Goal: Task Accomplishment & Management: Use online tool/utility

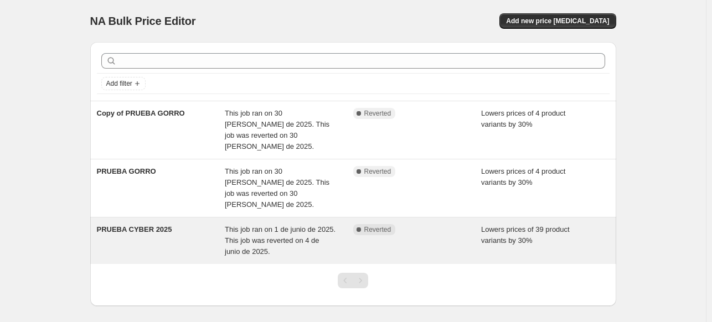
click at [193, 224] on div "PRUEBA CYBER 2025" at bounding box center [161, 240] width 128 height 33
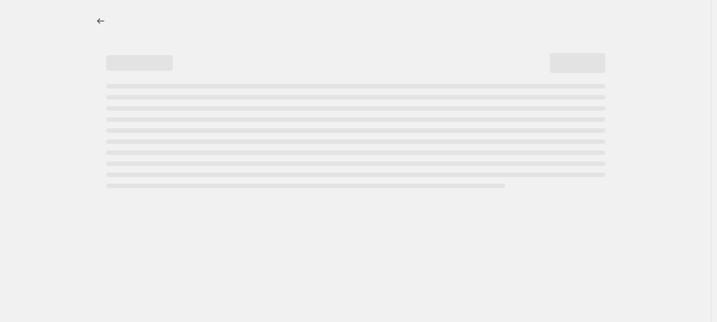
select select "percentage"
select select "product_status"
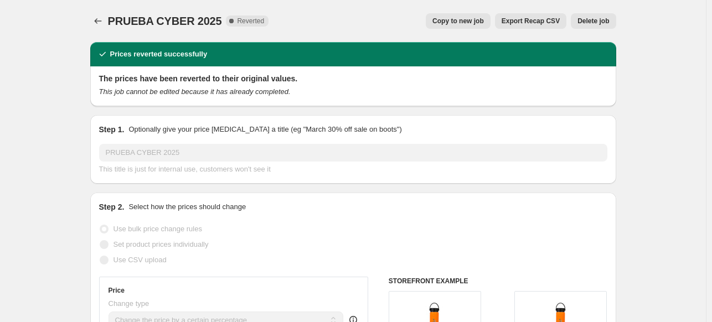
click at [462, 18] on span "Copy to new job" at bounding box center [457, 21] width 51 height 9
select select "percentage"
select select "product_status"
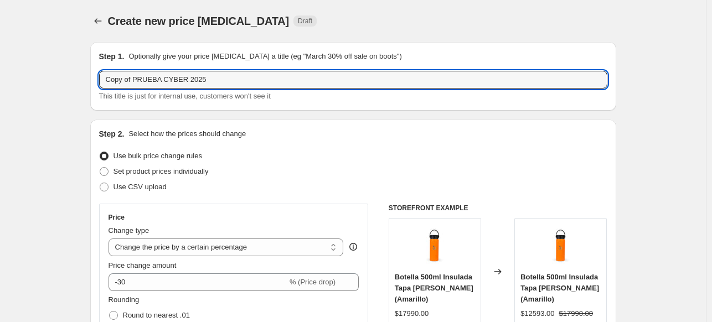
drag, startPoint x: 135, startPoint y: 79, endPoint x: 63, endPoint y: 76, distance: 72.0
click at [170, 79] on input "CYBER 2025" at bounding box center [353, 80] width 508 height 18
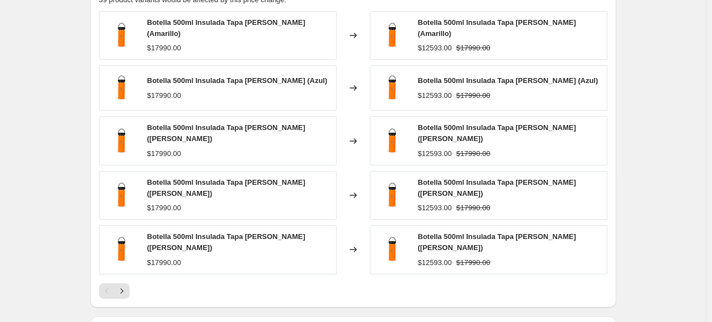
scroll to position [970, 0]
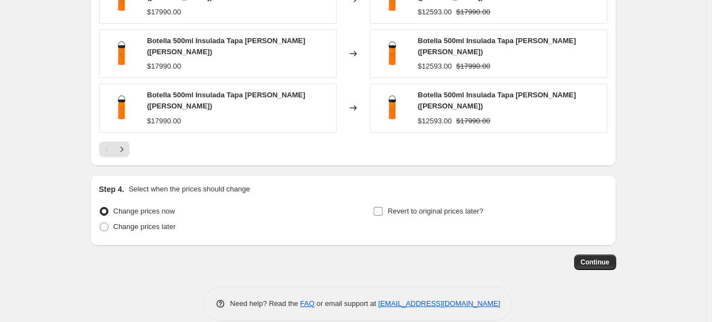
type input "CYBER 2025 OCTUBRE"
click at [382, 207] on input "Revert to original prices later?" at bounding box center [378, 211] width 9 height 9
checkbox input "true"
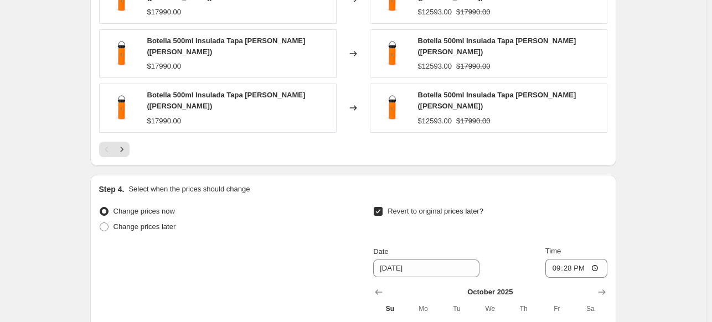
scroll to position [1158, 0]
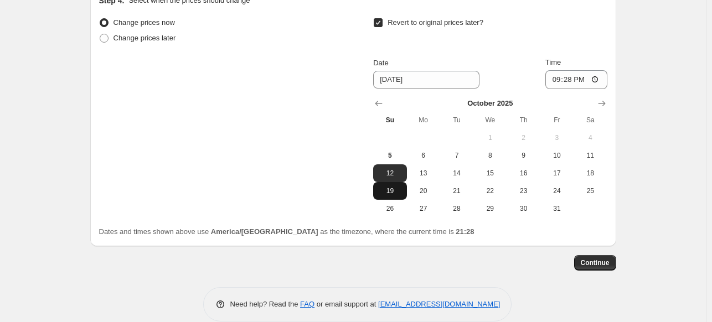
click at [397, 187] on span "19" at bounding box center [389, 191] width 24 height 9
type input "[DATE]"
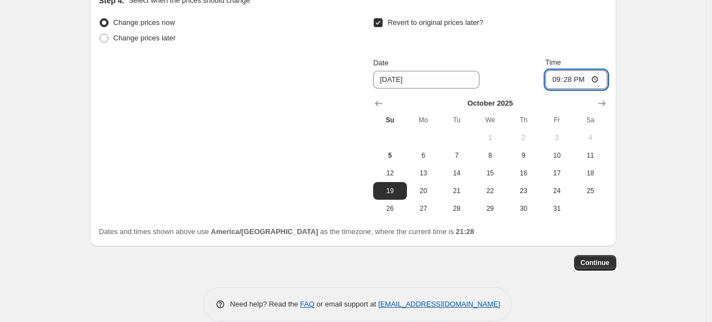
click at [585, 70] on input "21:28" at bounding box center [576, 79] width 62 height 19
click at [577, 70] on input "21:28" at bounding box center [576, 79] width 62 height 19
click at [575, 70] on input "21:28" at bounding box center [576, 79] width 62 height 19
type input "23:59"
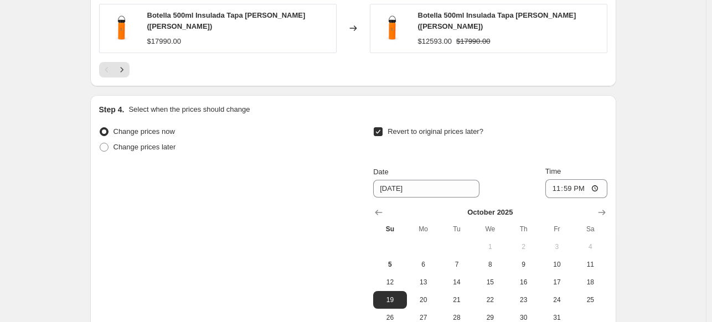
scroll to position [1156, 0]
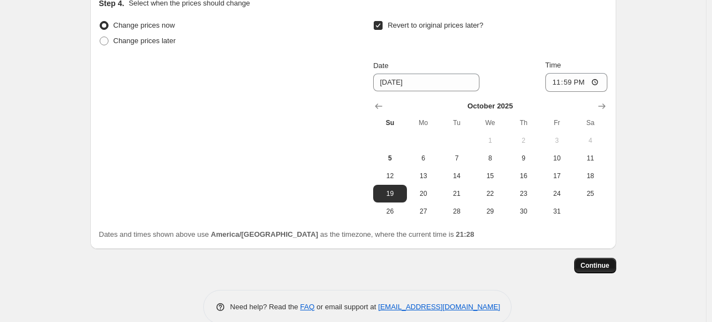
click at [596, 261] on span "Continue" at bounding box center [595, 265] width 29 height 9
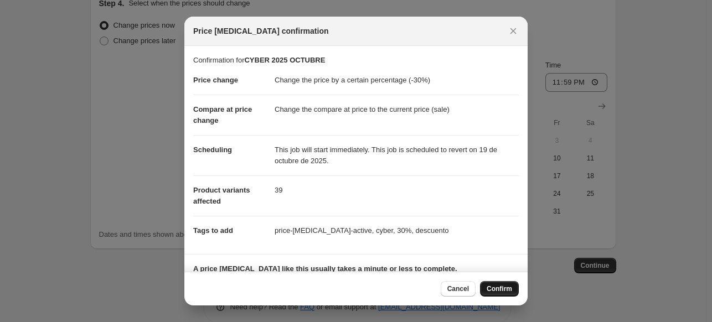
click at [498, 287] on span "Confirm" at bounding box center [498, 288] width 25 height 9
type input "CYBER 2025 OCTUBRE"
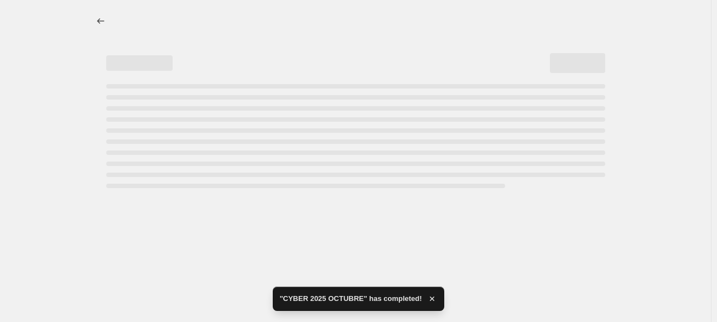
select select "percentage"
select select "product_status"
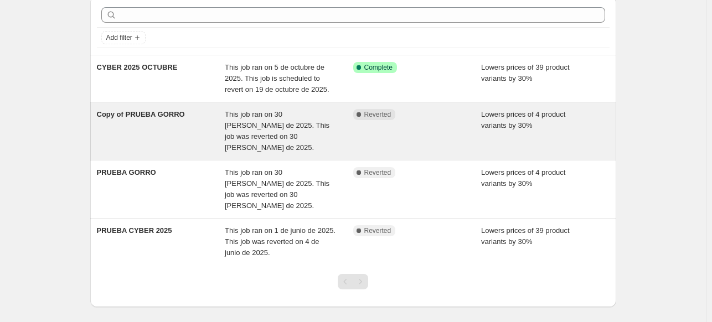
scroll to position [75, 0]
